Goal: Information Seeking & Learning: Learn about a topic

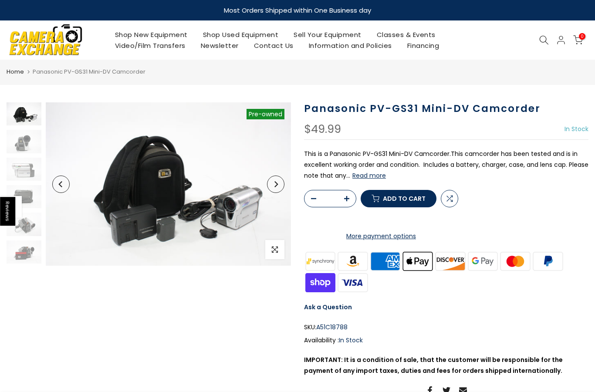
click at [20, 142] on img at bounding box center [24, 141] width 35 height 23
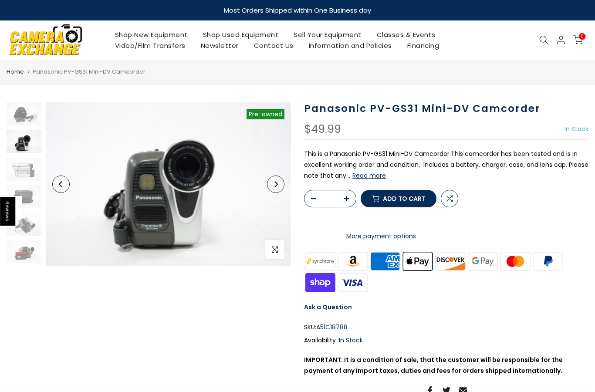
click at [19, 159] on img at bounding box center [24, 169] width 35 height 23
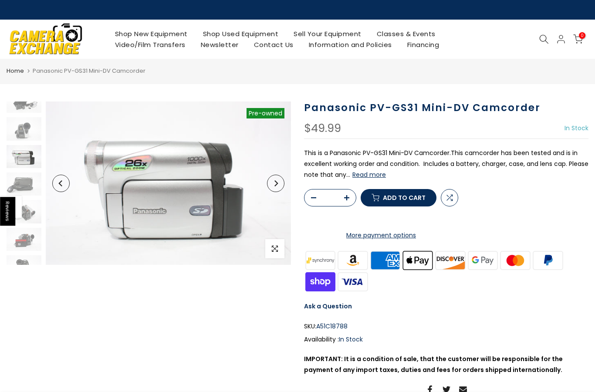
click at [31, 214] on img at bounding box center [24, 211] width 35 height 23
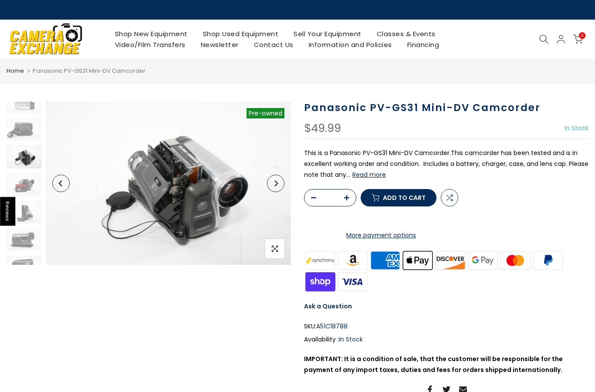
click at [23, 173] on img at bounding box center [24, 184] width 35 height 23
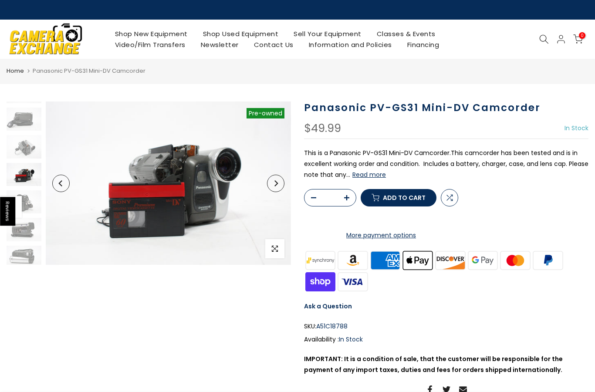
scroll to position [81, 0]
click at [25, 227] on img at bounding box center [24, 225] width 35 height 23
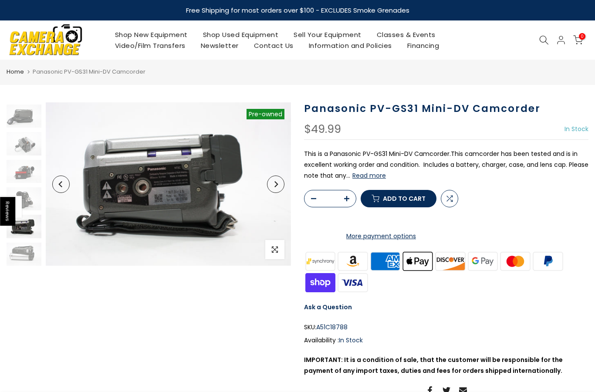
click at [28, 245] on img at bounding box center [24, 254] width 35 height 23
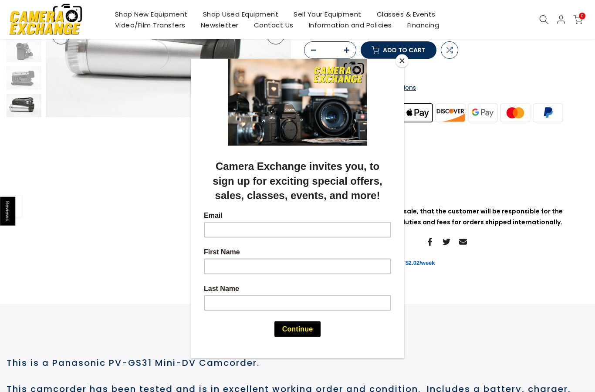
scroll to position [172, 0]
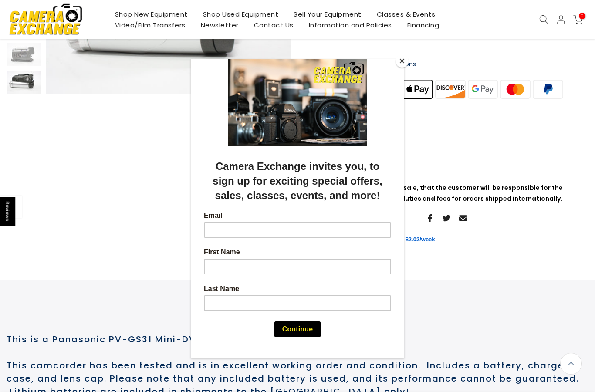
click at [404, 68] on button "Close" at bounding box center [402, 60] width 13 height 13
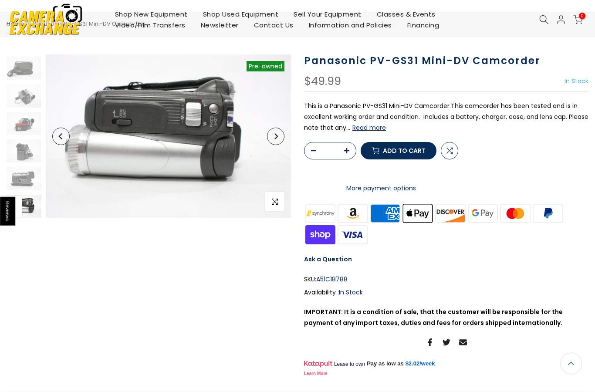
scroll to position [0, 0]
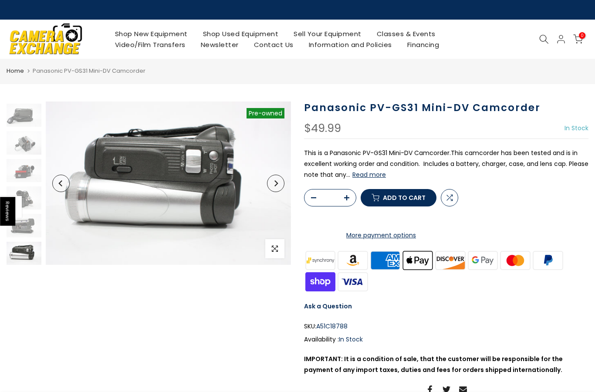
click at [21, 117] on img at bounding box center [24, 115] width 35 height 23
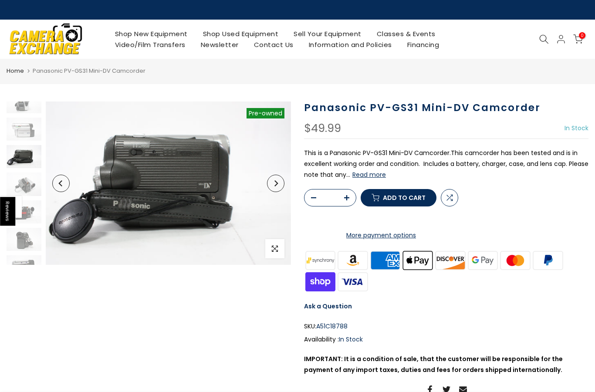
click at [19, 112] on img at bounding box center [24, 101] width 35 height 23
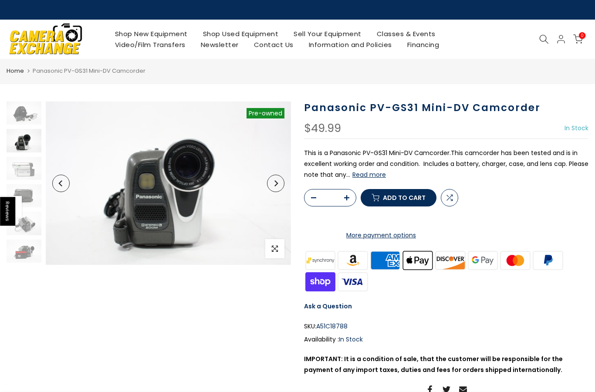
click at [24, 118] on img at bounding box center [24, 113] width 35 height 23
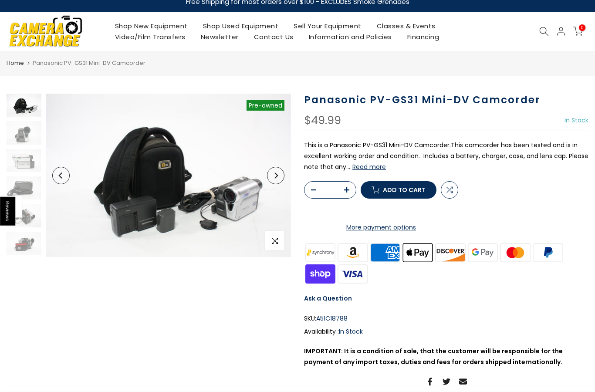
scroll to position [9, 0]
click at [231, 226] on img at bounding box center [168, 175] width 245 height 163
click at [368, 170] on button "Read more" at bounding box center [370, 167] width 34 height 8
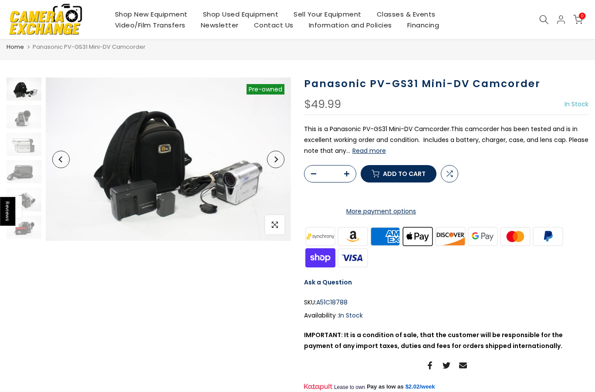
scroll to position [0, 0]
